Goal: Information Seeking & Learning: Learn about a topic

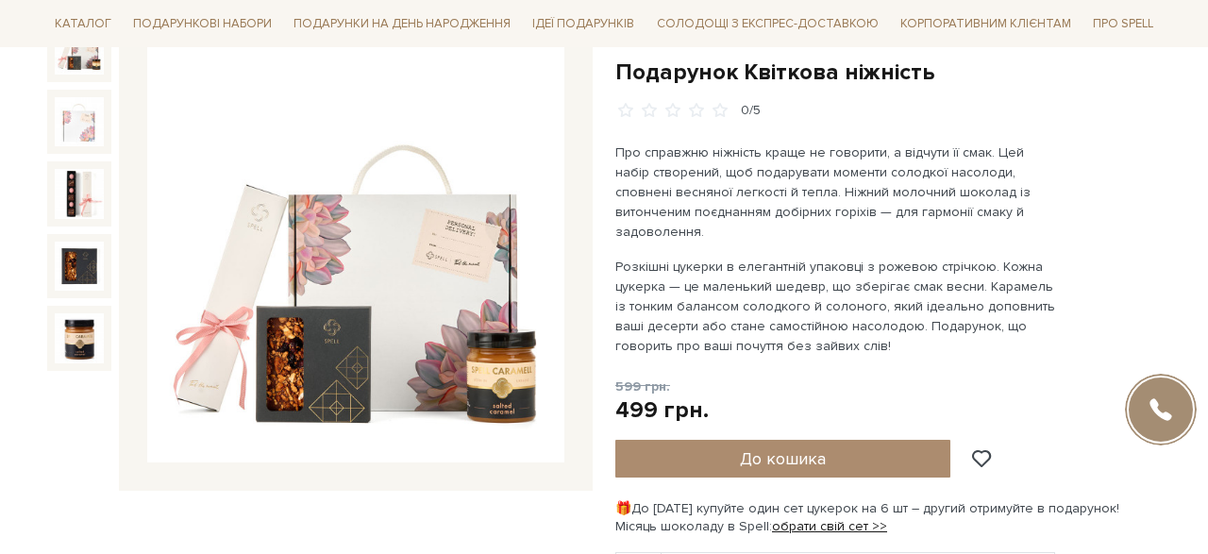
scroll to position [4692, 0]
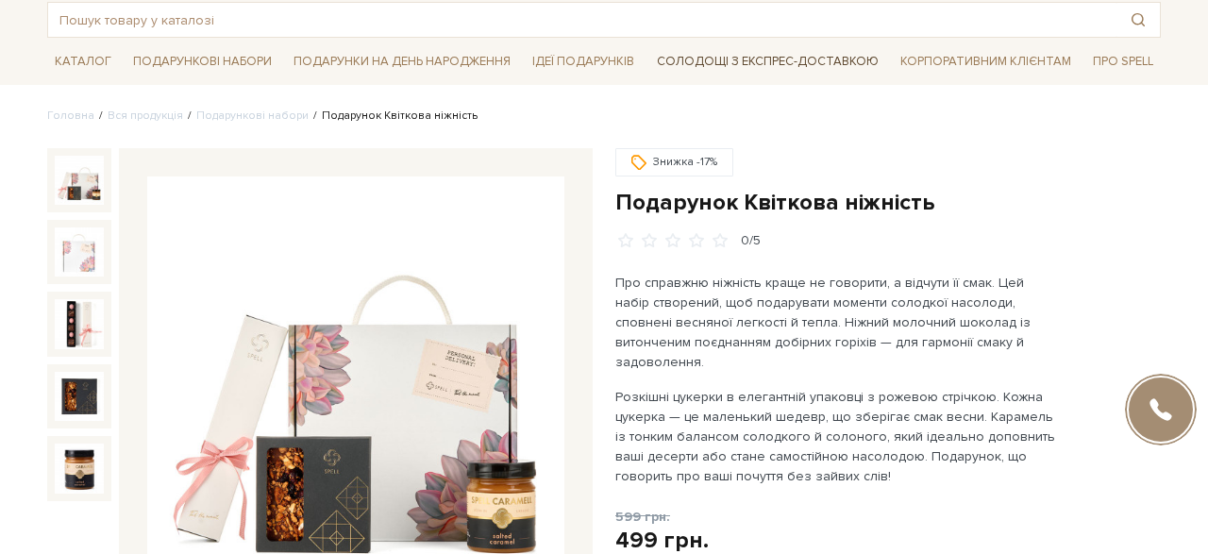
scroll to position [99, 0]
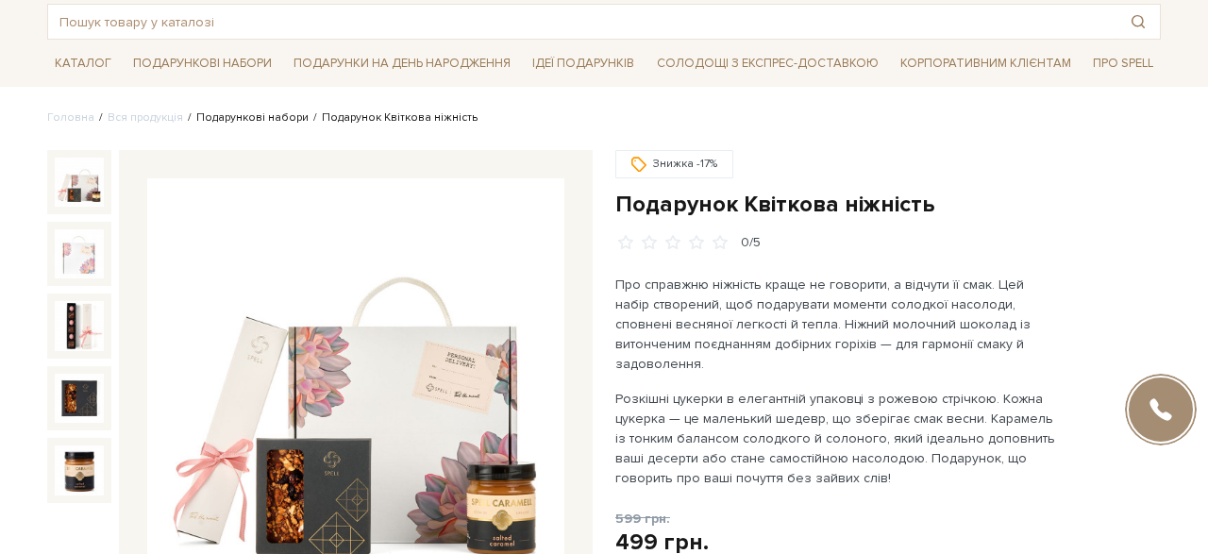
click at [253, 125] on link "Подарункові набори" at bounding box center [252, 117] width 112 height 14
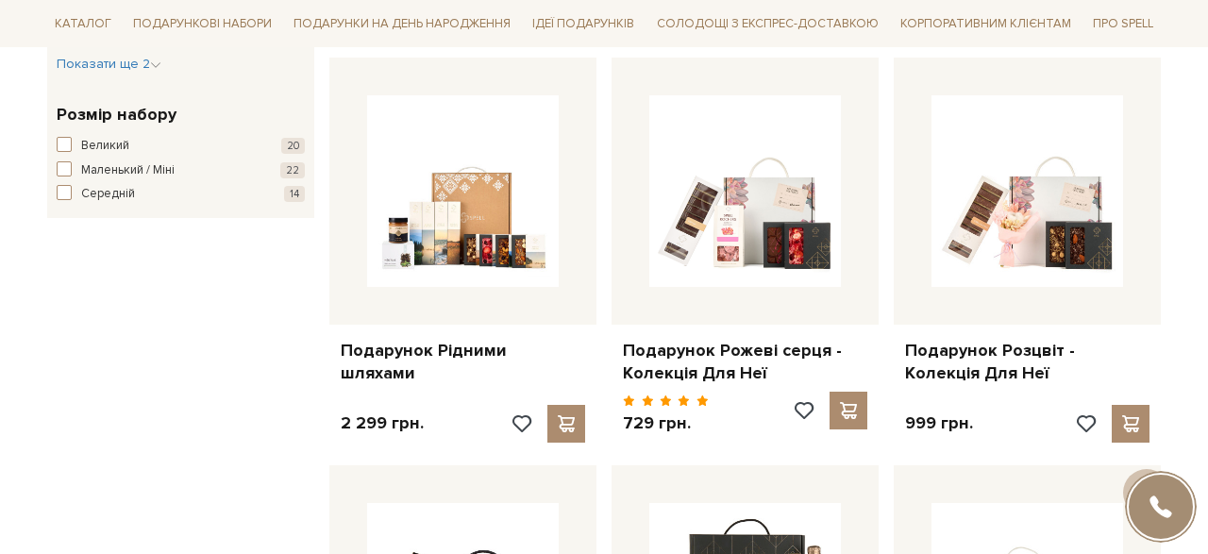
scroll to position [1111, 0]
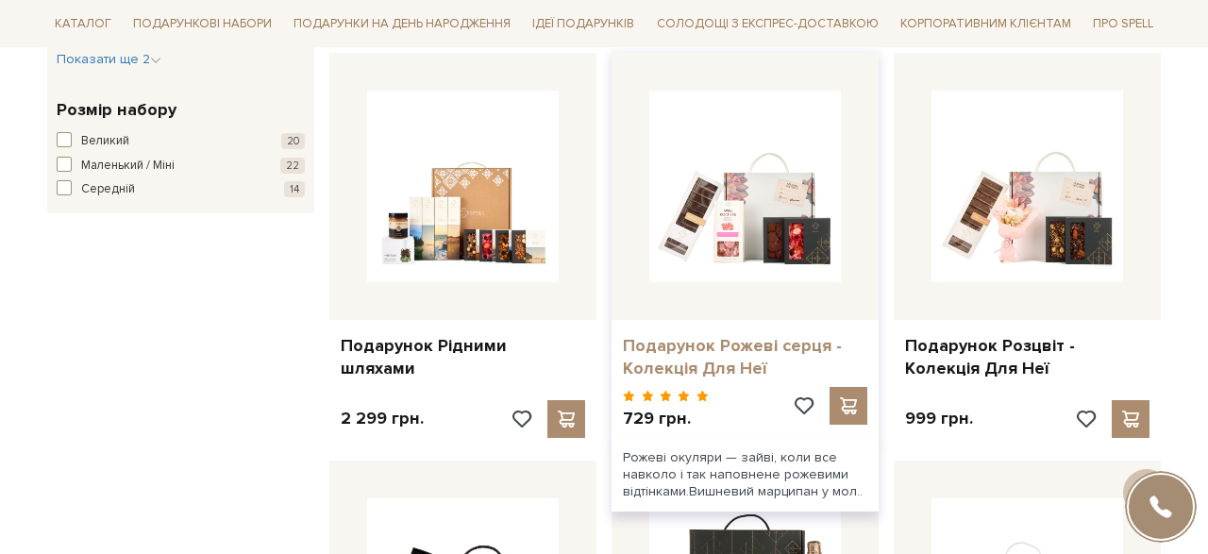
click at [737, 348] on link "Подарунок Рожеві серця - Колекція Для Неї" at bounding box center [745, 357] width 244 height 44
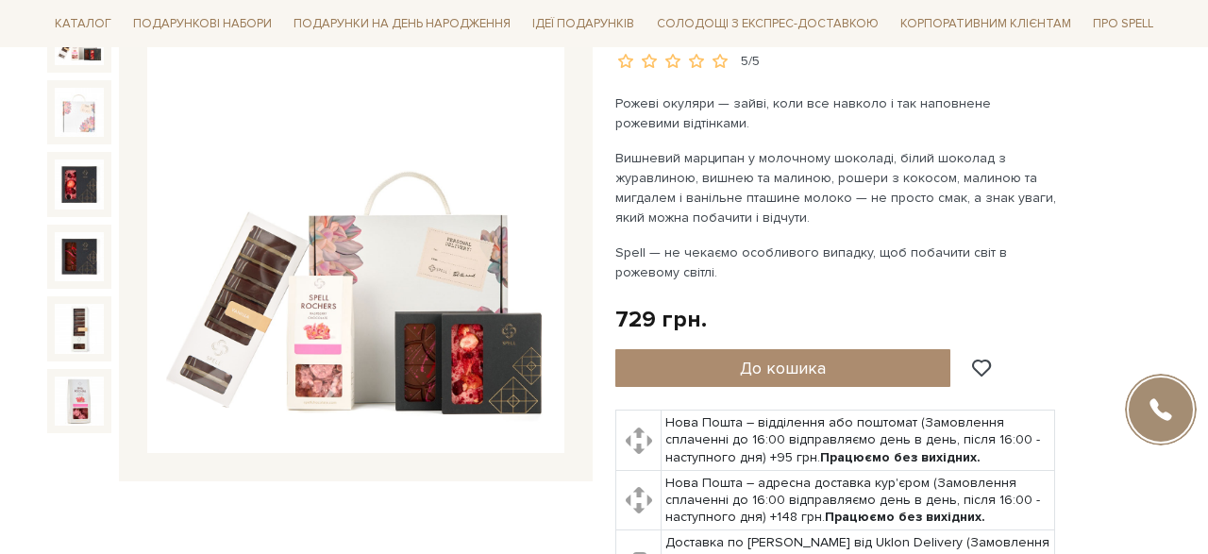
scroll to position [242, 0]
click at [331, 330] on img at bounding box center [355, 244] width 417 height 417
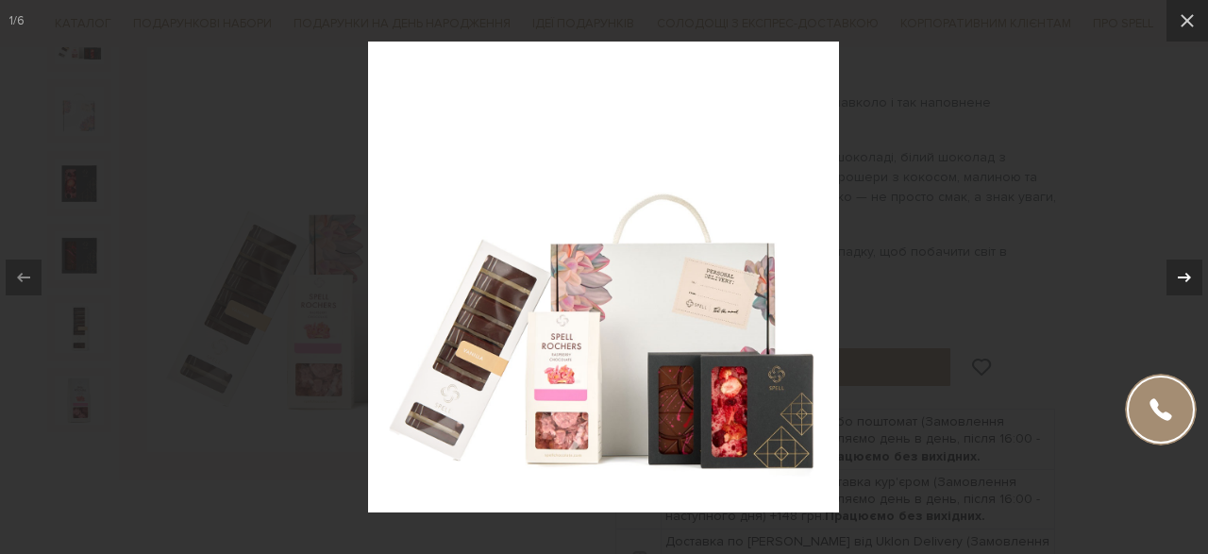
click at [1179, 272] on icon at bounding box center [1184, 277] width 23 height 23
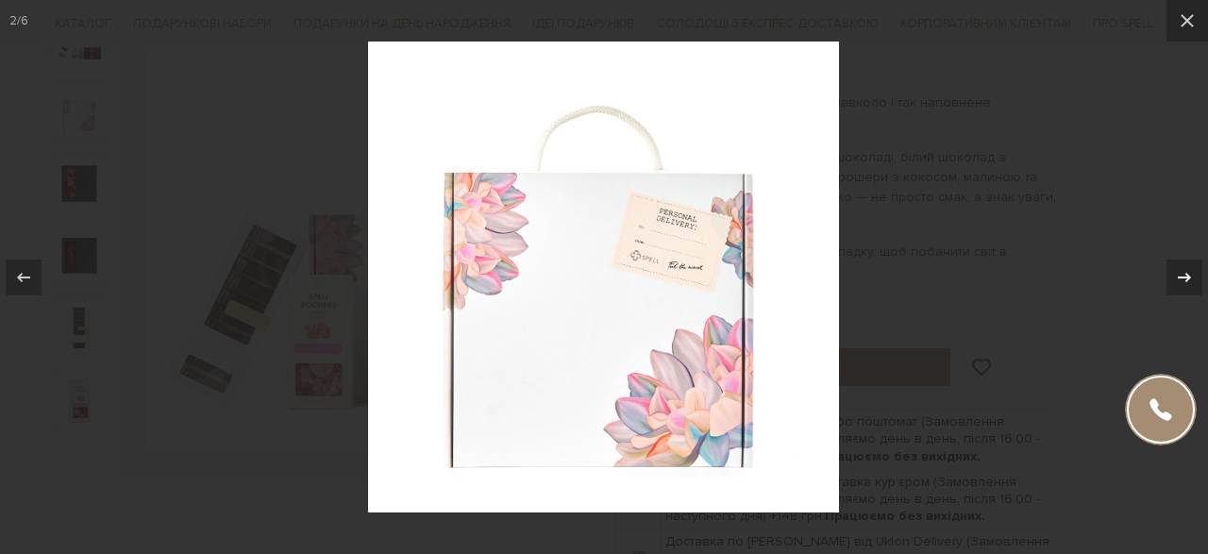
click at [1179, 272] on icon at bounding box center [1184, 277] width 23 height 23
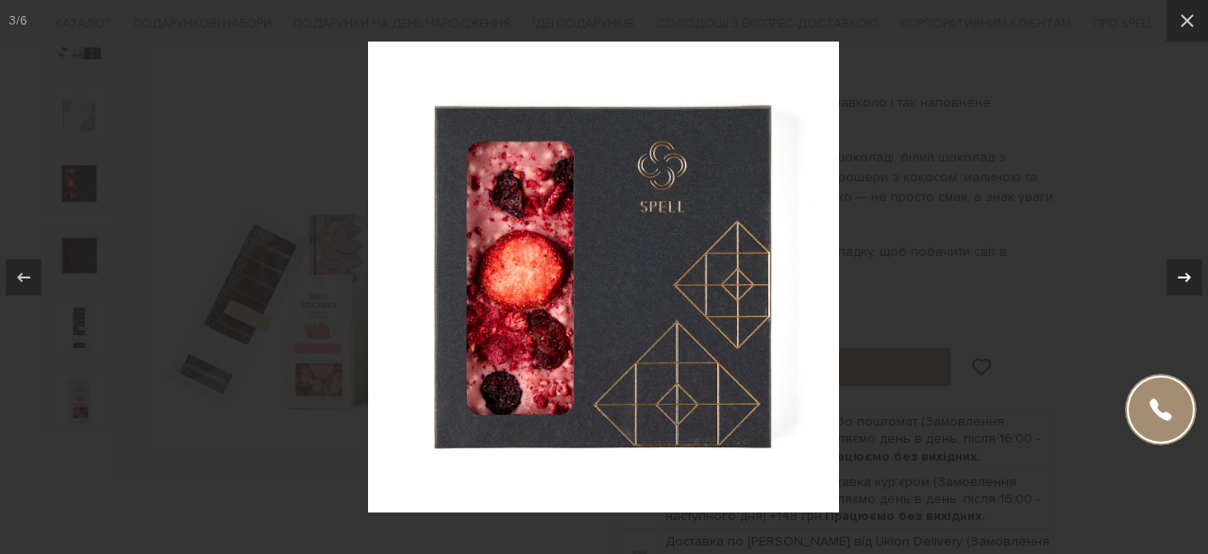
click at [1179, 272] on icon at bounding box center [1184, 277] width 23 height 23
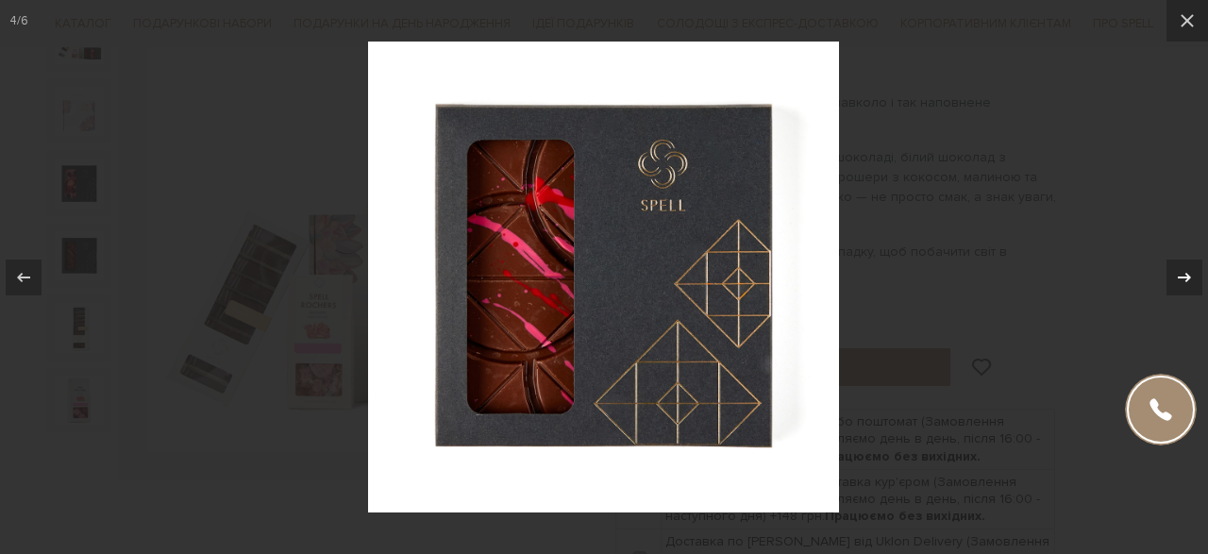
click at [1179, 272] on icon at bounding box center [1184, 277] width 23 height 23
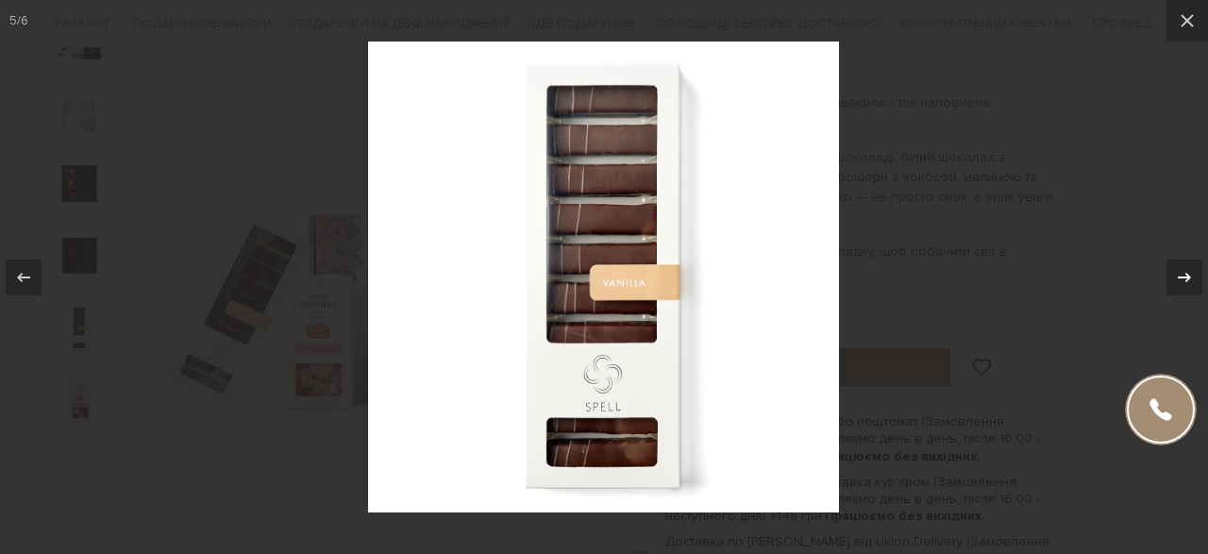
click at [1179, 272] on icon at bounding box center [1184, 277] width 23 height 23
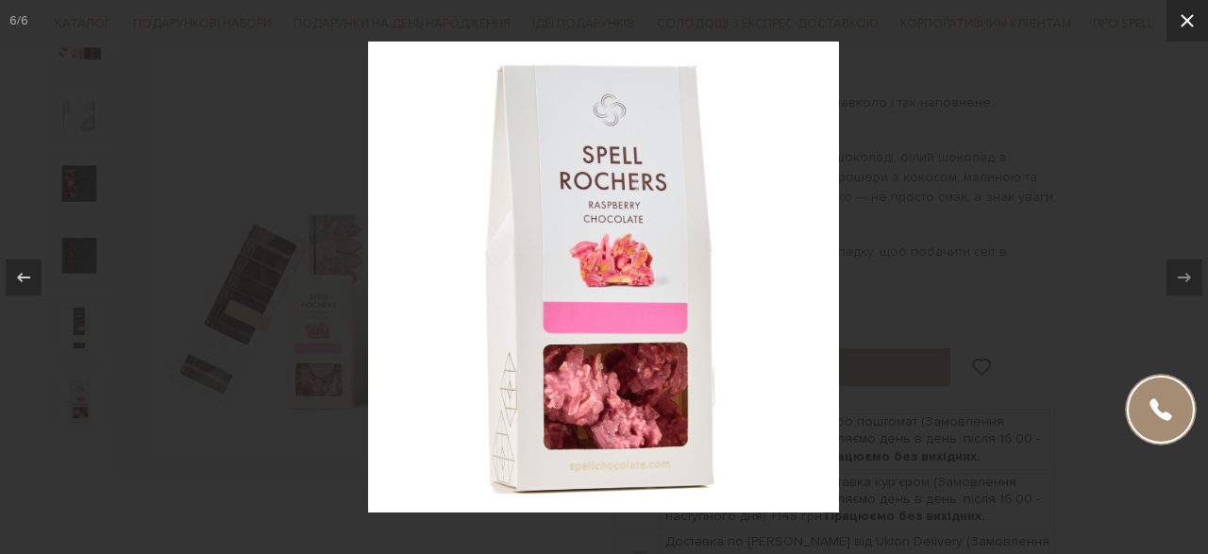
click at [1188, 17] on icon at bounding box center [1187, 20] width 13 height 13
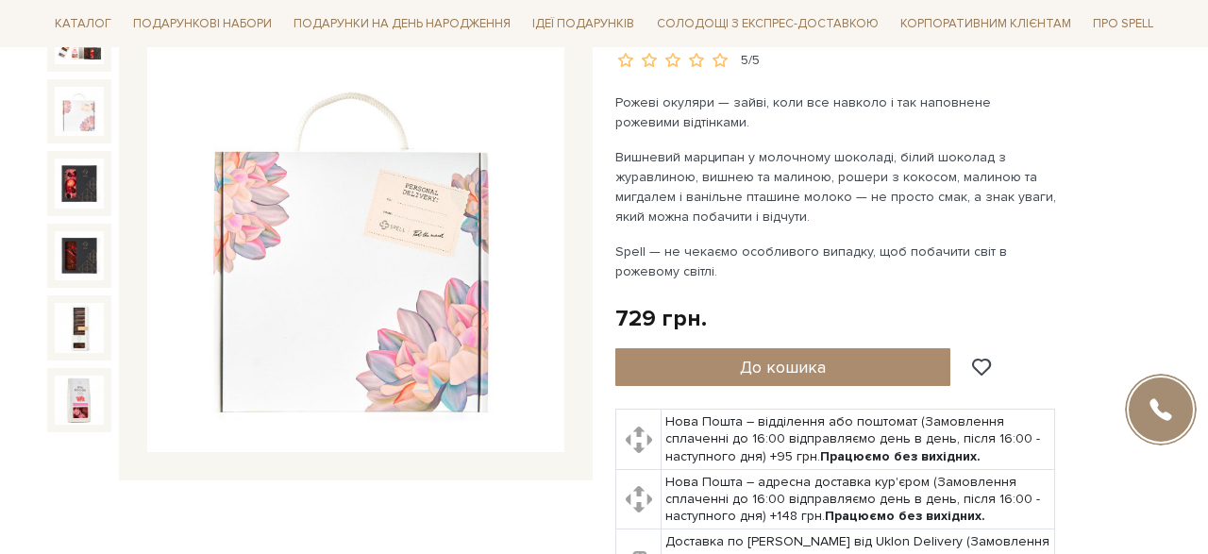
click at [84, 120] on img at bounding box center [79, 111] width 49 height 49
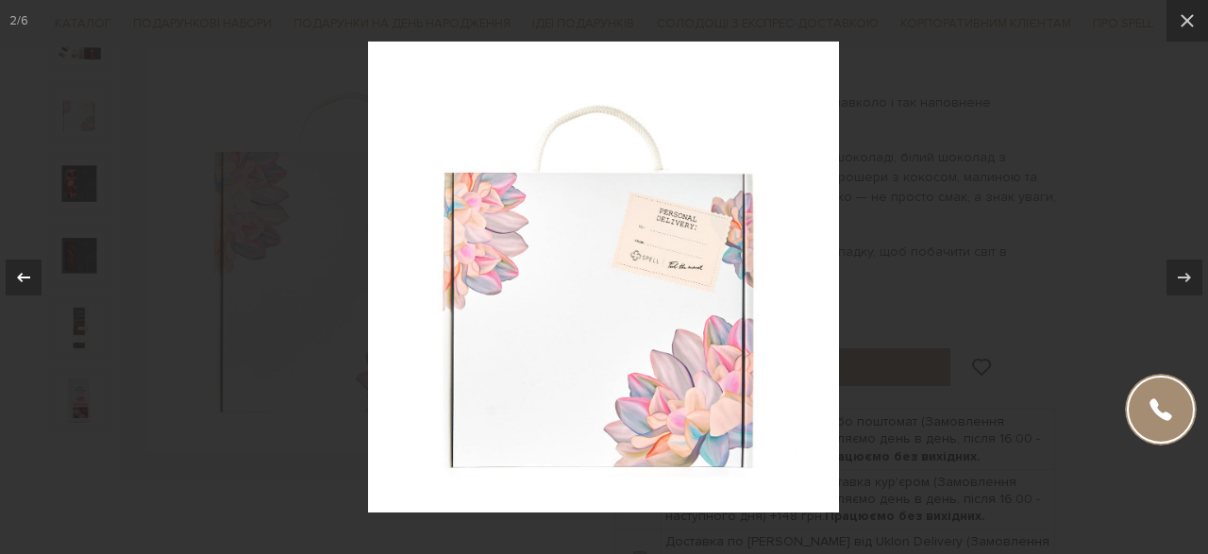
click at [26, 269] on icon at bounding box center [23, 277] width 23 height 23
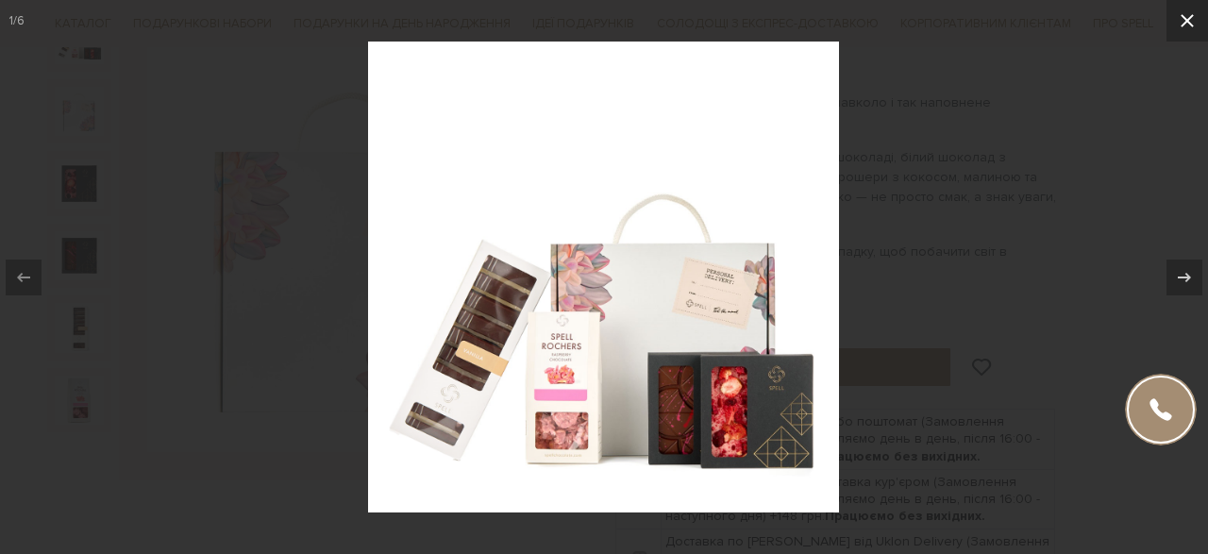
click at [1186, 18] on icon at bounding box center [1187, 20] width 13 height 13
